Goal: Transaction & Acquisition: Purchase product/service

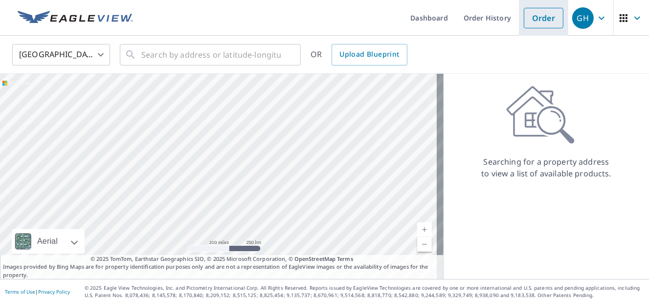
click at [532, 16] on link "Order" at bounding box center [544, 18] width 40 height 21
click at [546, 10] on link "Order" at bounding box center [544, 18] width 40 height 21
click at [157, 53] on input "text" at bounding box center [210, 54] width 139 height 27
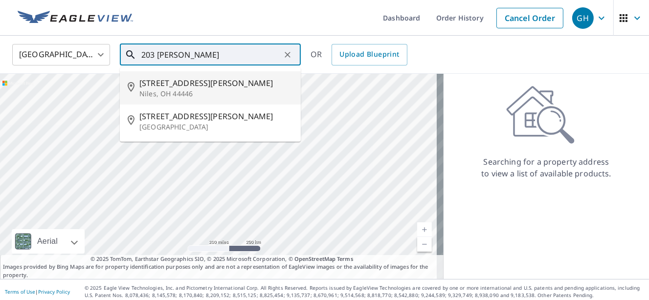
click at [163, 88] on span "[STREET_ADDRESS][PERSON_NAME]" at bounding box center [216, 83] width 154 height 12
type input "[STREET_ADDRESS][PERSON_NAME]"
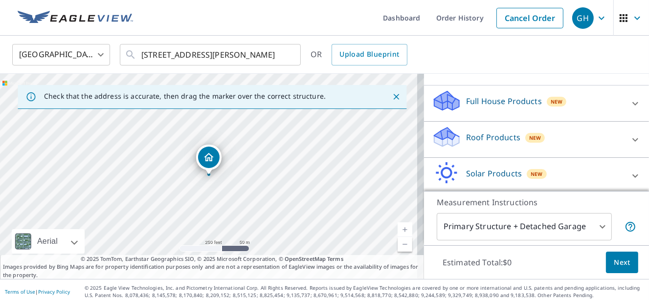
scroll to position [98, 0]
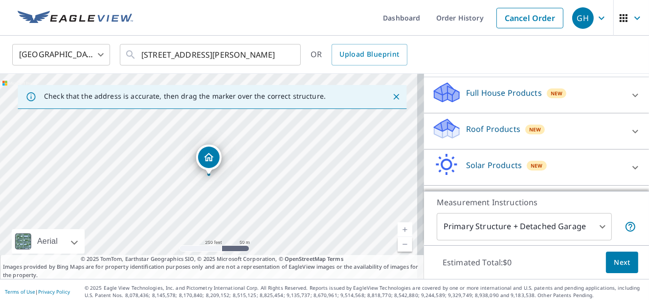
click at [494, 128] on p "Roof Products" at bounding box center [493, 129] width 54 height 12
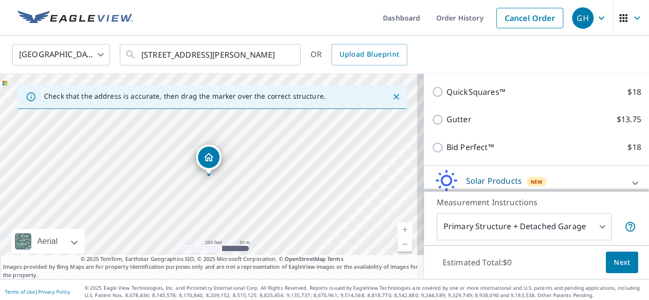
scroll to position [196, 0]
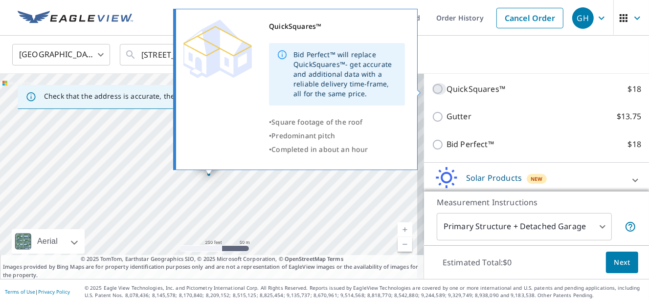
click at [432, 90] on input "QuickSquares™ $18" at bounding box center [439, 89] width 15 height 12
checkbox input "true"
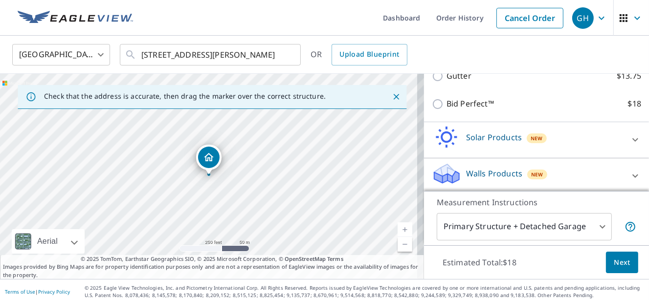
scroll to position [272, 0]
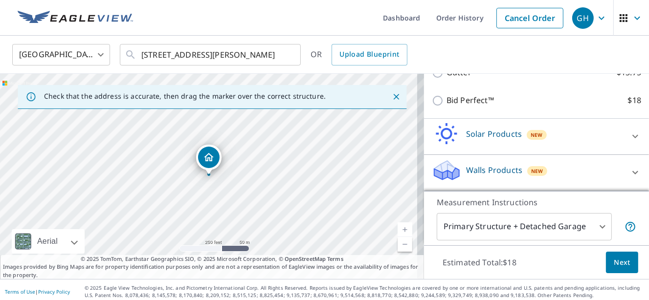
click at [620, 265] on span "Next" at bounding box center [622, 263] width 17 height 12
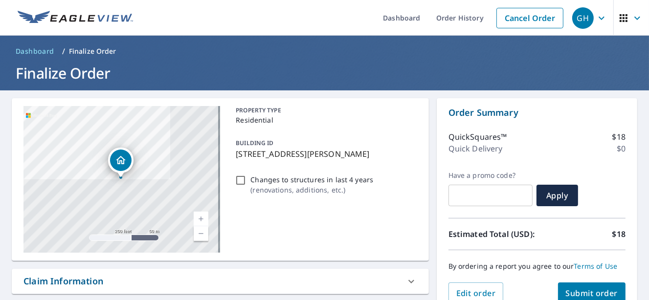
scroll to position [49, 0]
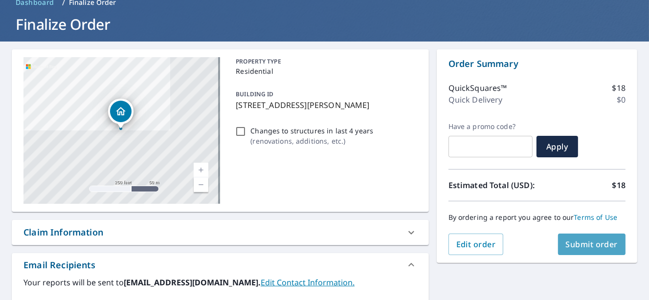
click at [590, 245] on span "Submit order" at bounding box center [592, 244] width 52 height 11
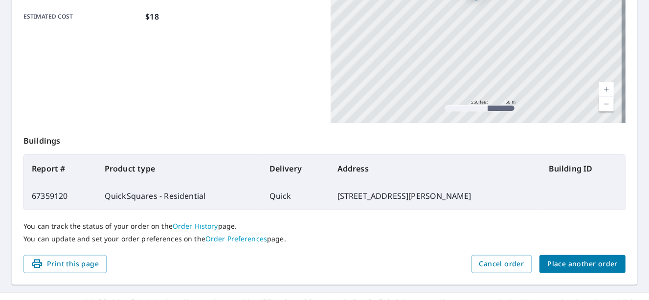
scroll to position [275, 0]
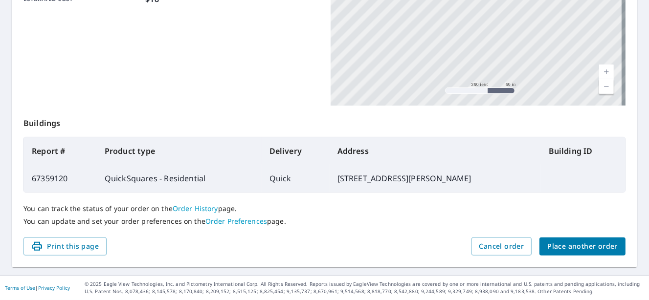
click at [577, 251] on span "Place another order" at bounding box center [582, 247] width 70 height 12
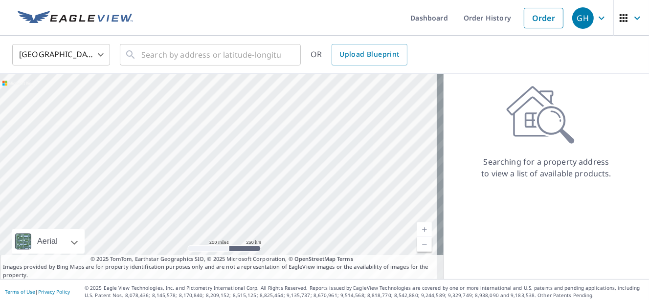
scroll to position [4, 0]
